Goal: Information Seeking & Learning: Learn about a topic

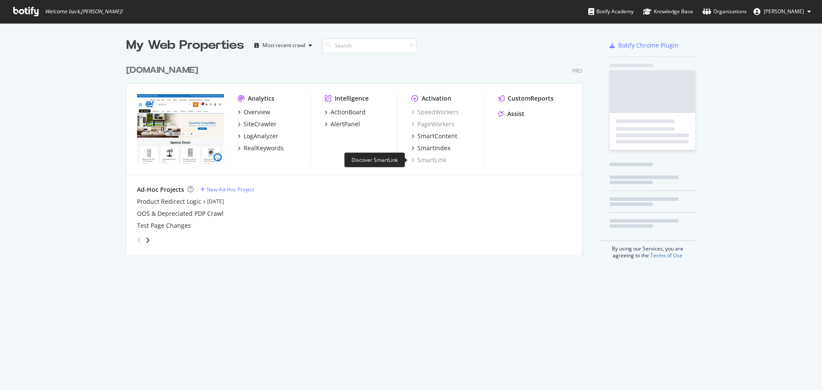
scroll to position [384, 809]
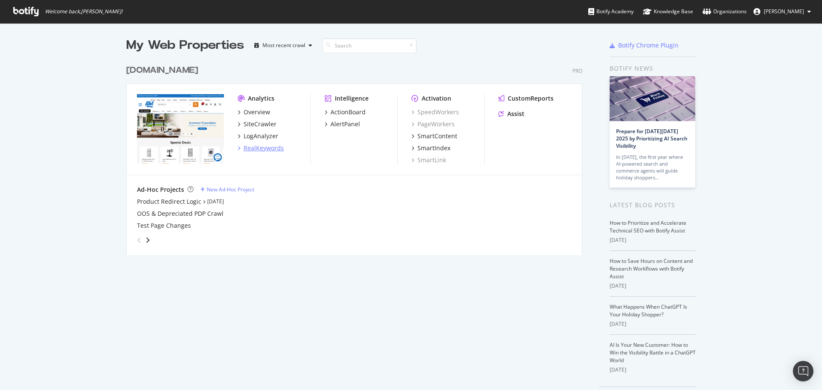
click at [249, 148] on div "RealKeywords" at bounding box center [264, 148] width 40 height 9
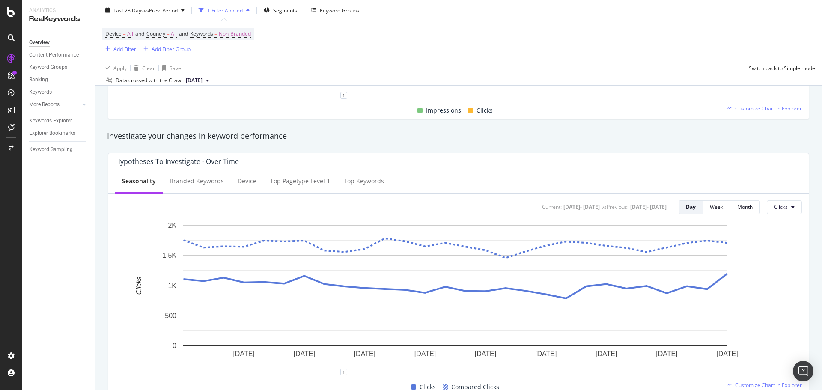
scroll to position [300, 0]
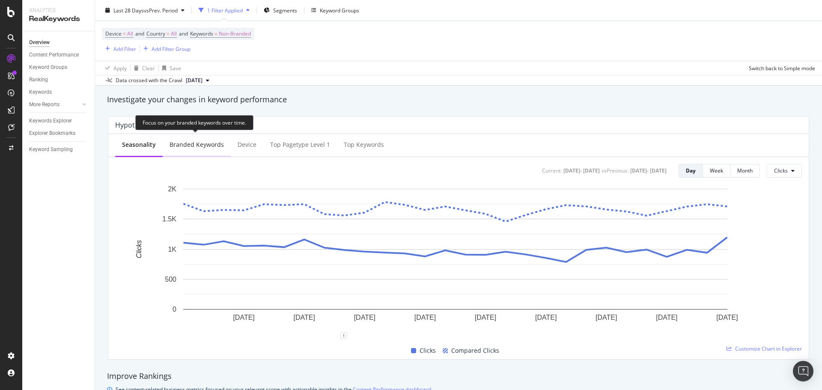
click at [191, 147] on div "Branded Keywords" at bounding box center [197, 144] width 54 height 9
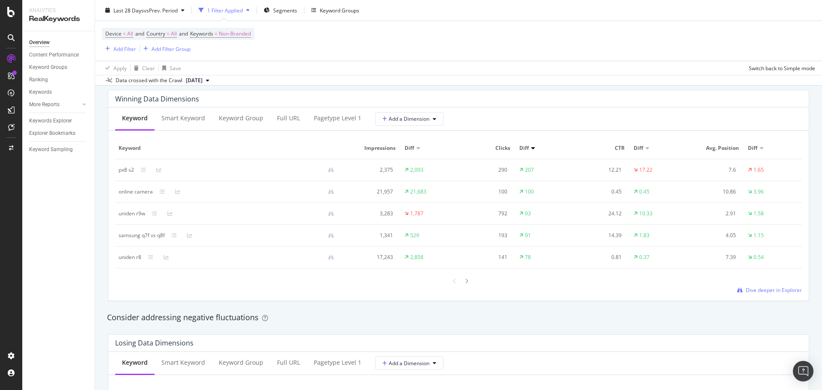
scroll to position [771, 0]
click at [465, 280] on icon at bounding box center [466, 280] width 3 height 5
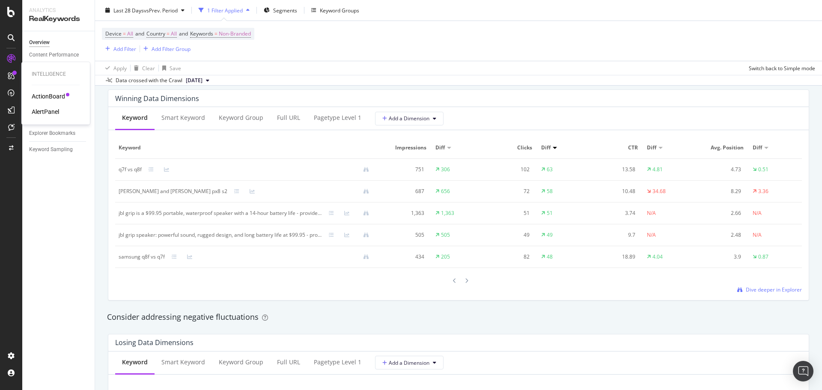
click at [45, 100] on div "ActionBoard" at bounding box center [48, 96] width 33 height 9
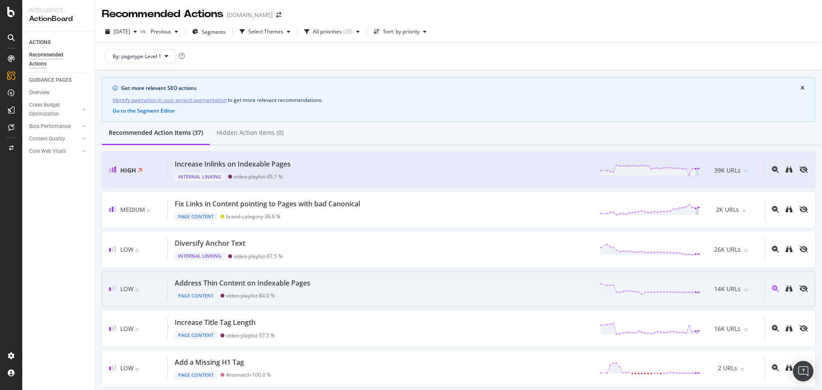
click at [384, 289] on div "Address Thin Content on Indexable Pages Page Content video-playlist - 84.0 % 14…" at bounding box center [466, 289] width 597 height 22
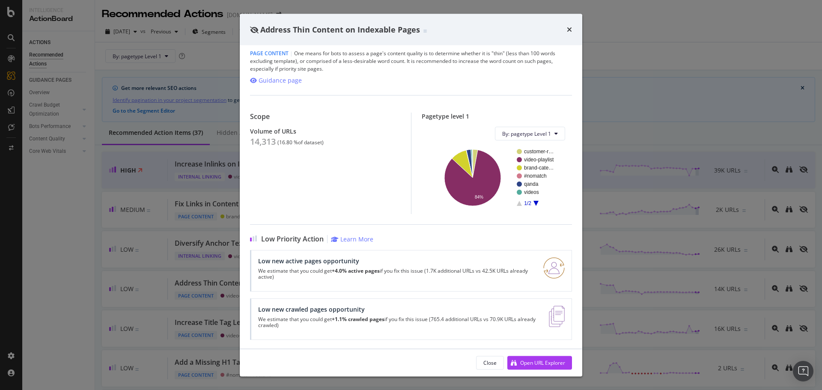
scroll to position [29, 0]
click at [565, 29] on div "Address Thin Content on Indexable Pages" at bounding box center [411, 29] width 322 height 11
click at [570, 28] on icon "times" at bounding box center [569, 29] width 5 height 7
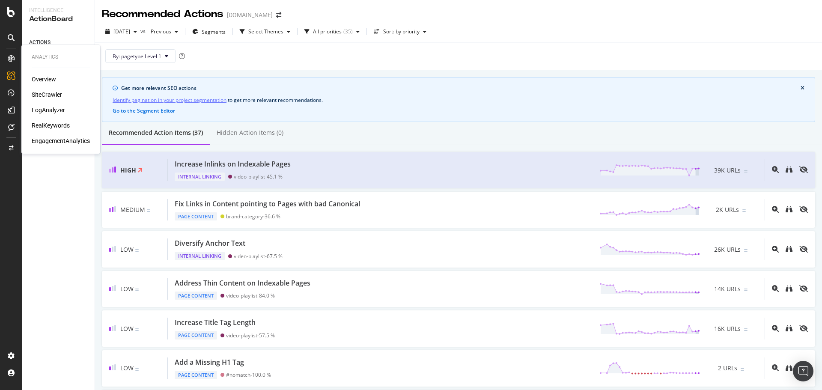
click at [62, 128] on div "RealKeywords" at bounding box center [51, 125] width 38 height 9
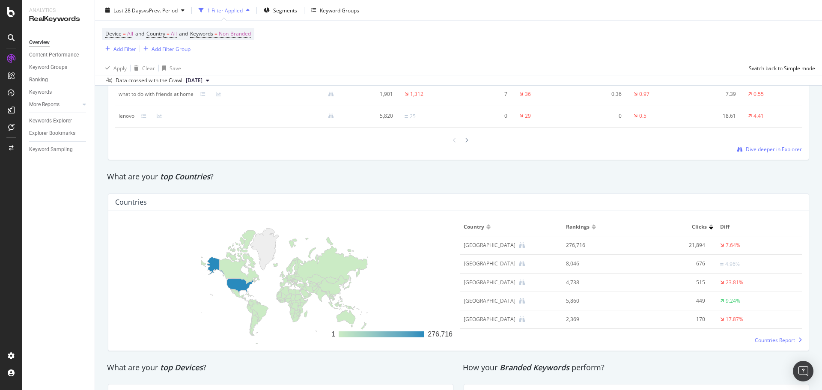
scroll to position [1344, 0]
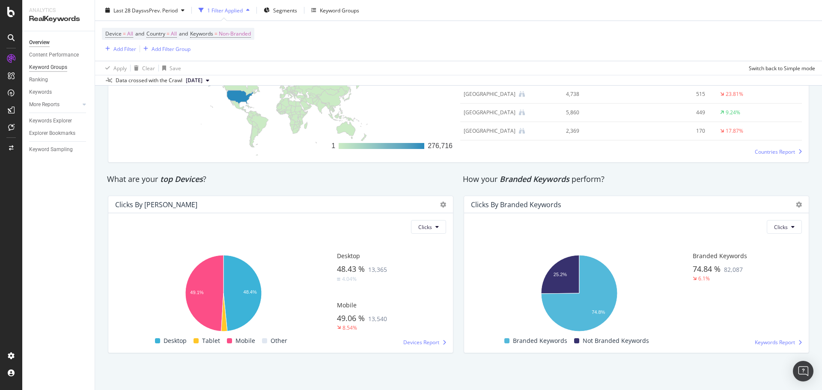
click at [58, 69] on div "Keyword Groups" at bounding box center [48, 67] width 38 height 9
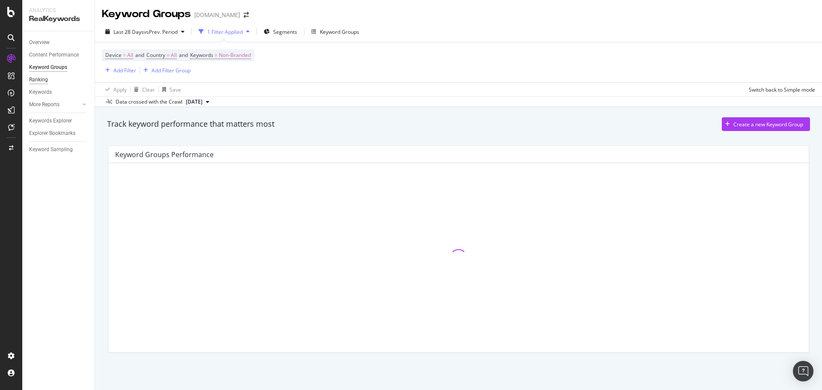
click at [39, 78] on div "Ranking" at bounding box center [38, 79] width 19 height 9
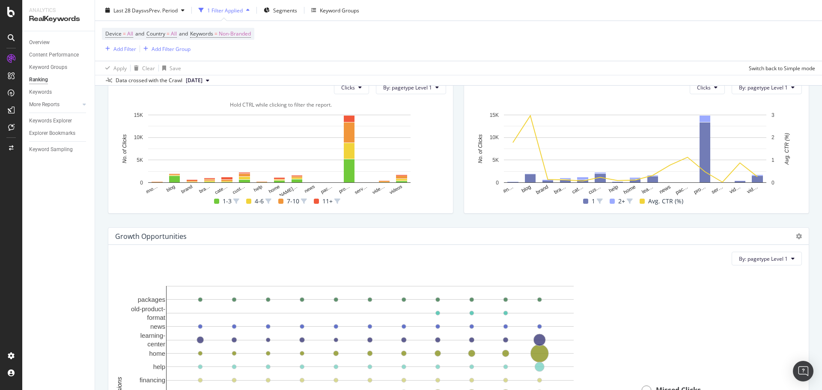
scroll to position [428, 0]
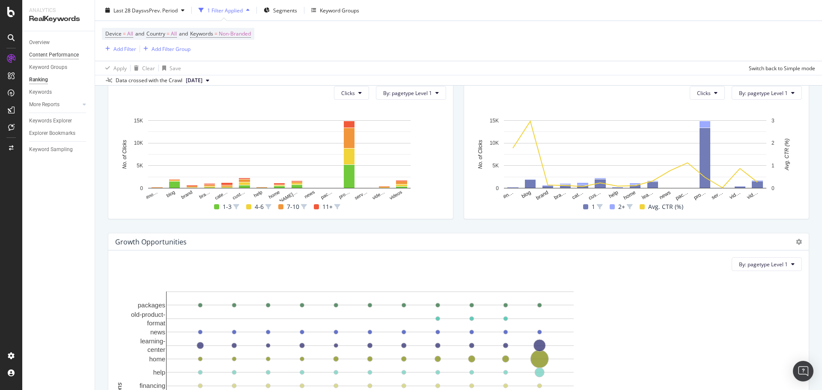
click at [74, 53] on div "Content Performance" at bounding box center [54, 55] width 50 height 9
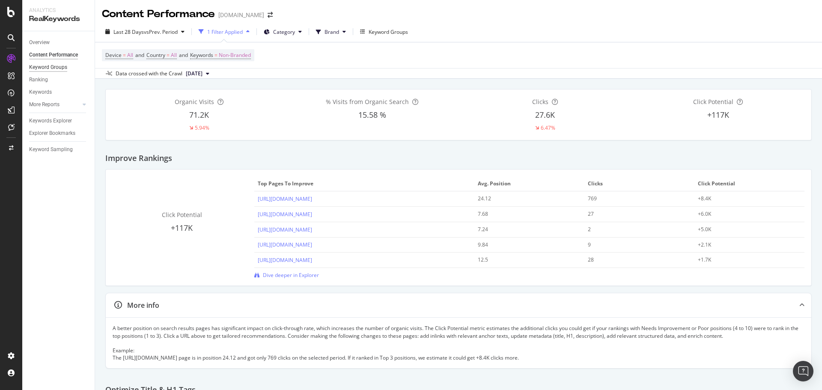
click at [58, 67] on div "Keyword Groups" at bounding box center [48, 67] width 38 height 9
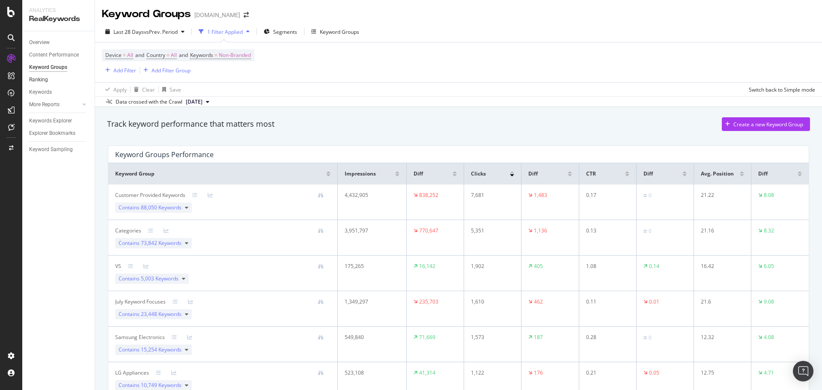
click at [51, 80] on link "Ranking" at bounding box center [59, 79] width 60 height 9
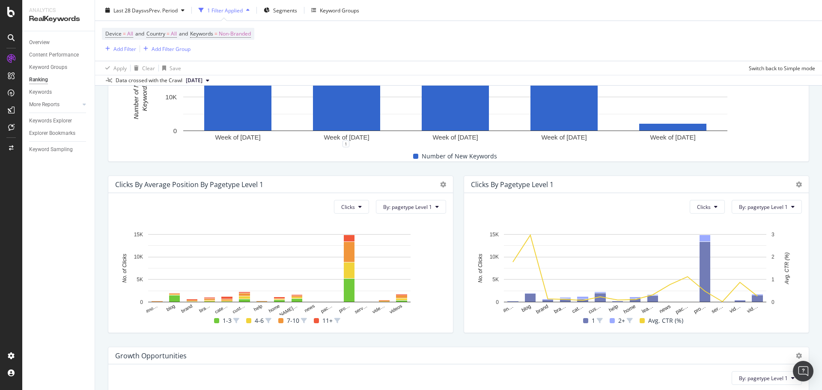
scroll to position [209, 0]
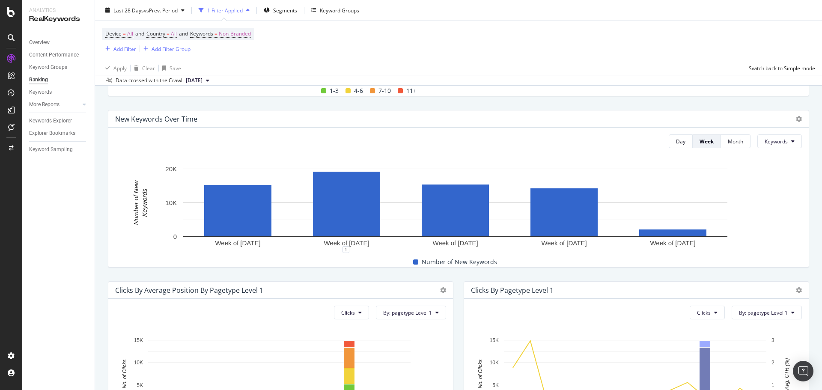
drag, startPoint x: 50, startPoint y: 101, endPoint x: 75, endPoint y: 122, distance: 33.1
click at [50, 101] on div "More Reports" at bounding box center [44, 104] width 30 height 9
